Goal: Task Accomplishment & Management: Use online tool/utility

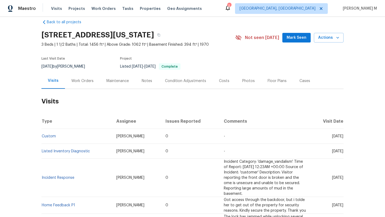
scroll to position [14, 0]
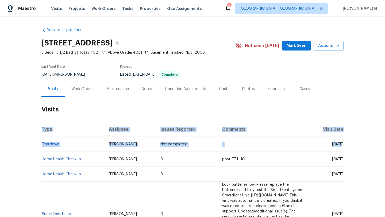
drag, startPoint x: 329, startPoint y: 145, endPoint x: 344, endPoint y: 145, distance: 15.0
click at [344, 145] on div "Back to all projects [STREET_ADDRESS] 5 Beds | 3 1/2 Baths | Total: 4021 ft² | …" at bounding box center [192, 117] width 385 height 200
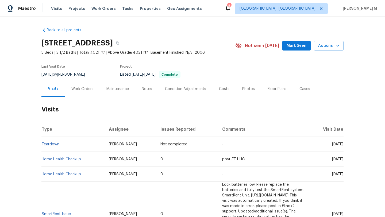
drag, startPoint x: 330, startPoint y: 147, endPoint x: 340, endPoint y: 147, distance: 10.7
click at [340, 146] on span "[DATE]" at bounding box center [337, 145] width 11 height 4
copy span "Sep 0"
copy span "[DATE]"
click at [83, 92] on div "Work Orders" at bounding box center [82, 89] width 35 height 16
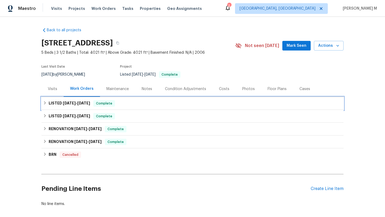
click at [79, 101] on span "[DATE]" at bounding box center [83, 103] width 13 height 4
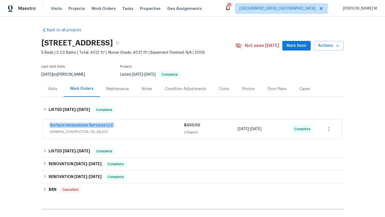
drag, startPoint x: 42, startPoint y: 128, endPoint x: 114, endPoint y: 125, distance: 71.5
click at [114, 125] on div "Surface Innovations Services LLC GENERAL_CONTRACTOR, OD_SELECT $400.00 2 Repair…" at bounding box center [192, 129] width 299 height 19
copy link "Surface Innovations Services LLC"
click at [299, 95] on div "Cases" at bounding box center [305, 89] width 24 height 16
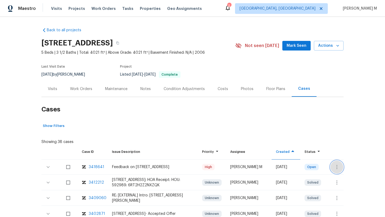
click at [334, 169] on icon "button" at bounding box center [337, 167] width 6 height 6
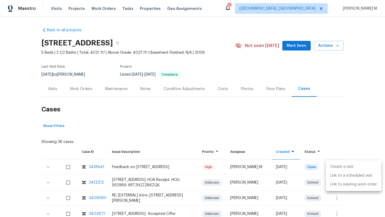
click at [335, 166] on li "Create a visit" at bounding box center [353, 167] width 55 height 9
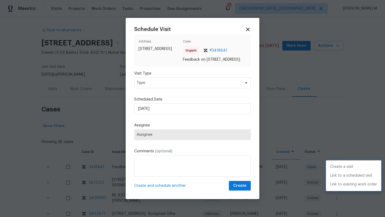
click at [236, 84] on div at bounding box center [192, 108] width 385 height 217
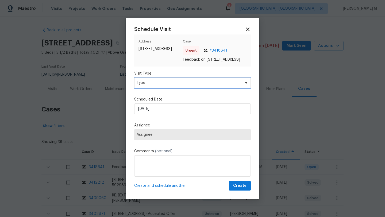
click at [234, 86] on span "Type" at bounding box center [189, 82] width 104 height 5
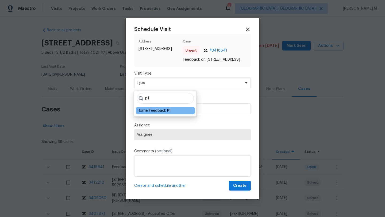
type input "p1"
click at [171, 113] on div "Home Feedback P1" at bounding box center [165, 110] width 59 height 7
click at [170, 112] on div "Home Feedback P1" at bounding box center [154, 110] width 33 height 5
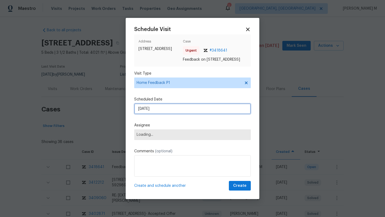
click at [170, 112] on input "15/08/2025" at bounding box center [192, 109] width 117 height 11
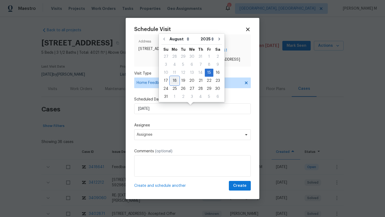
click at [175, 79] on div "18" at bounding box center [174, 80] width 9 height 7
type input "18/08/2025"
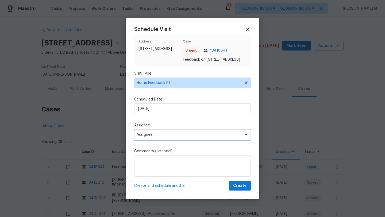
click at [164, 135] on span "Assignee" at bounding box center [192, 134] width 117 height 11
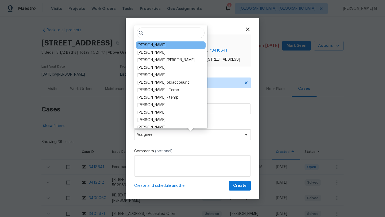
click at [148, 45] on div "Tyler Waltz" at bounding box center [152, 45] width 28 height 5
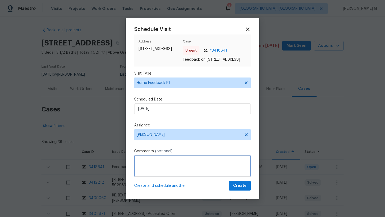
click at [185, 167] on textarea at bounding box center [192, 165] width 117 height 21
paste textarea "automatic door doesn't lock itself"
paste textarea "Kindly complete the visit and update if any WO needs to be created. Thank you"
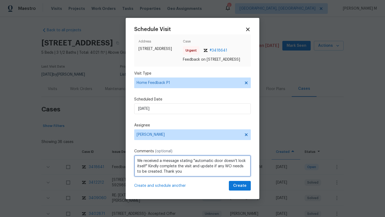
type textarea "We received a message stating "automatic door doesn't lock itself" Kindly compl…"
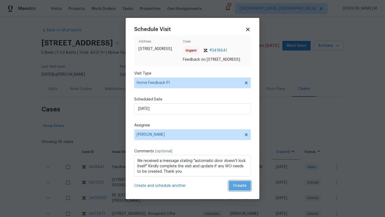
click at [237, 191] on button "Create" at bounding box center [240, 186] width 22 height 10
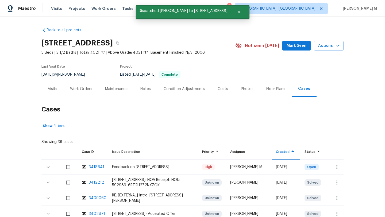
click at [54, 88] on div "Visits" at bounding box center [52, 88] width 9 height 5
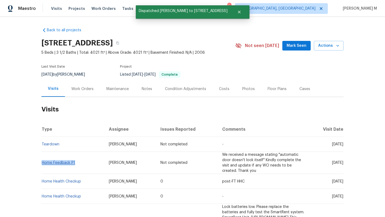
drag, startPoint x: 75, startPoint y: 163, endPoint x: 40, endPoint y: 164, distance: 34.8
click at [41, 164] on td "Home Feedback P1" at bounding box center [72, 163] width 63 height 22
copy link "Home Feedback P1"
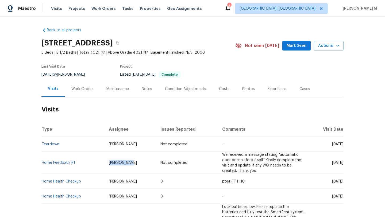
drag, startPoint x: 84, startPoint y: 163, endPoint x: 105, endPoint y: 165, distance: 20.4
click at [105, 165] on td "Tyler Waltz" at bounding box center [131, 163] width 52 height 22
copy span "Tyler Waltz"
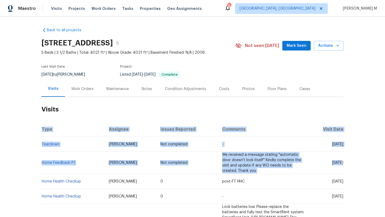
drag, startPoint x: 330, startPoint y: 161, endPoint x: 342, endPoint y: 161, distance: 12.6
click at [342, 161] on div "Back to all projects 622 Manchester Trail Dr, Spring, TX 77373 5 Beds | 3 1/2 B…" at bounding box center [192, 117] width 385 height 200
copy table "Type Assignee Issues Reported Comments Visit Date Teardown Tyler Waltz Not comp…"
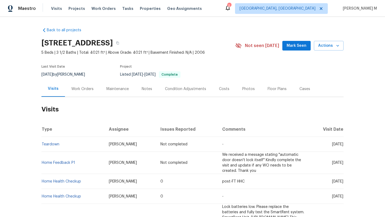
click at [341, 161] on span "Mon, Aug 18 2025" at bounding box center [337, 163] width 11 height 4
drag, startPoint x: 330, startPoint y: 162, endPoint x: 342, endPoint y: 161, distance: 11.3
click at [342, 161] on td "Mon, Aug 18 2025" at bounding box center [326, 163] width 35 height 22
copy span "Aug 18"
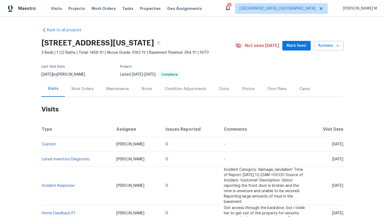
drag, startPoint x: 321, startPoint y: 144, endPoint x: 332, endPoint y: 144, distance: 11.0
click at [332, 144] on span "[DATE]" at bounding box center [337, 145] width 11 height 4
copy span "Aug 11"
click at [84, 89] on div "Work Orders" at bounding box center [82, 88] width 22 height 5
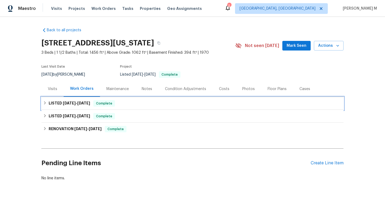
click at [70, 105] on h6 "LISTED 7/11/25 - 7/18/25" at bounding box center [69, 103] width 41 height 6
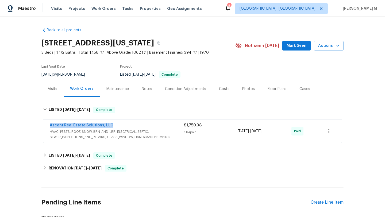
drag, startPoint x: 45, startPoint y: 124, endPoint x: 118, endPoint y: 124, distance: 73.6
click at [118, 124] on div "Ascent Real Estate Solutions, LLC HVAC, PESTS, ROOF, SNOW, BRN_AND_LRR, ELECTRI…" at bounding box center [192, 132] width 299 height 24
copy link "Ascent Real Estate Solutions, LLC"
click at [168, 125] on div "Ascent Real Estate Solutions, LLC" at bounding box center [117, 126] width 134 height 6
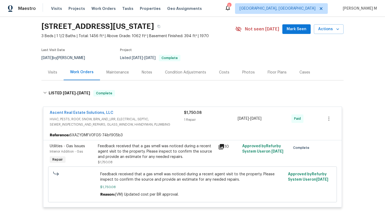
scroll to position [28, 0]
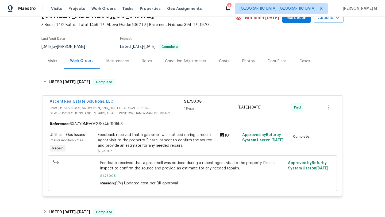
click at [54, 60] on div "Visits" at bounding box center [52, 61] width 9 height 5
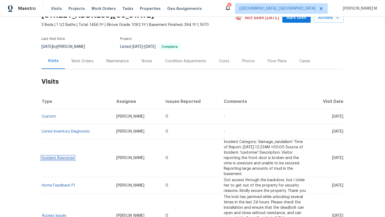
click at [62, 156] on link "Incident Response" at bounding box center [58, 158] width 33 height 4
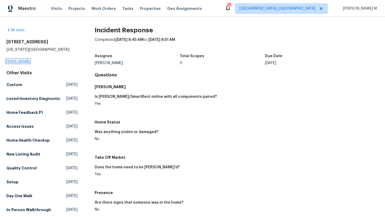
click at [29, 62] on link "Home details" at bounding box center [17, 61] width 23 height 4
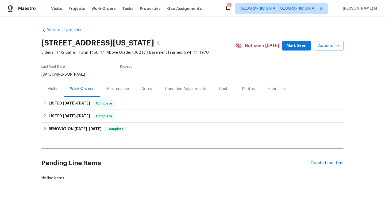
click at [49, 91] on div "Visits" at bounding box center [52, 88] width 9 height 5
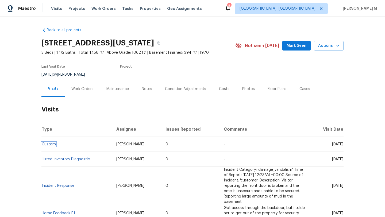
click at [49, 144] on link "Custom" at bounding box center [49, 145] width 14 height 4
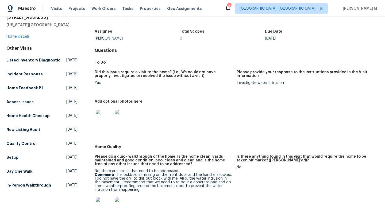
scroll to position [29, 0]
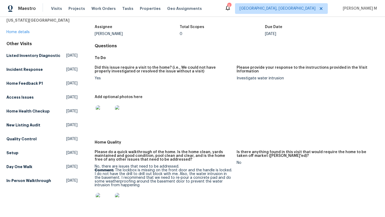
click at [105, 113] on img at bounding box center [104, 113] width 17 height 17
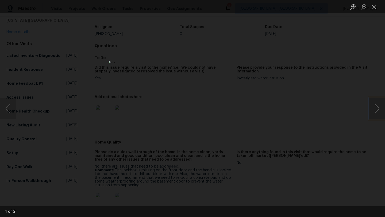
click at [377, 110] on button "Next image" at bounding box center [377, 108] width 16 height 21
click at [376, 110] on button "Next image" at bounding box center [377, 108] width 16 height 21
click at [376, 9] on button "Close lightbox" at bounding box center [374, 6] width 11 height 9
